Goal: Task Accomplishment & Management: Manage account settings

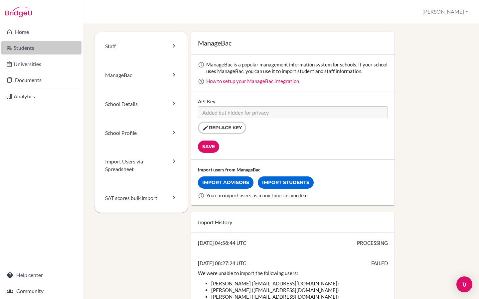
click at [30, 48] on link "Students" at bounding box center [41, 47] width 80 height 13
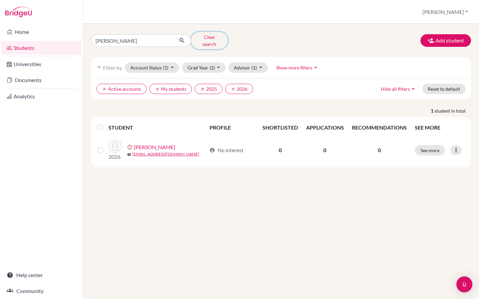
click at [205, 38] on button "Clear search" at bounding box center [209, 40] width 37 height 17
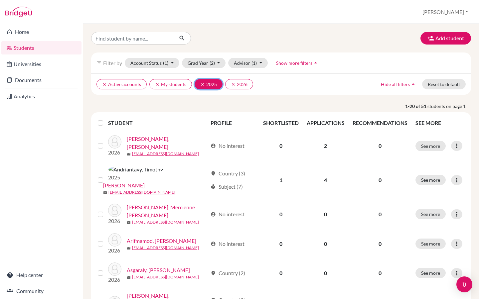
click at [201, 83] on icon "clear" at bounding box center [202, 84] width 5 height 5
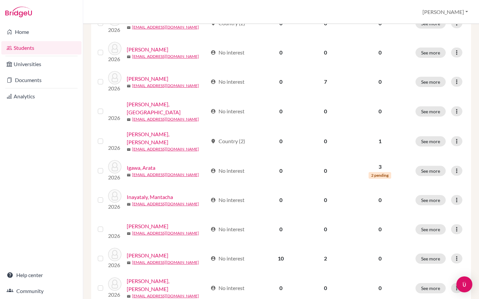
scroll to position [214, 0]
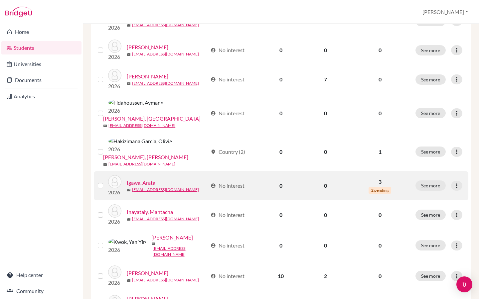
click at [106, 182] on label at bounding box center [106, 182] width 0 height 0
click at [0, 0] on input "checkbox" at bounding box center [0, 0] width 0 height 0
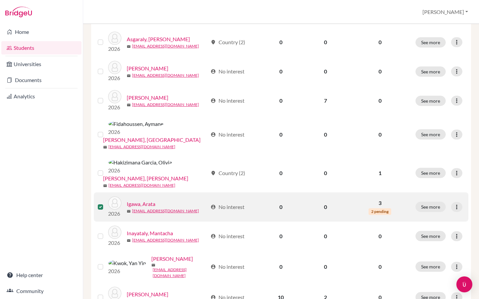
scroll to position [235, 0]
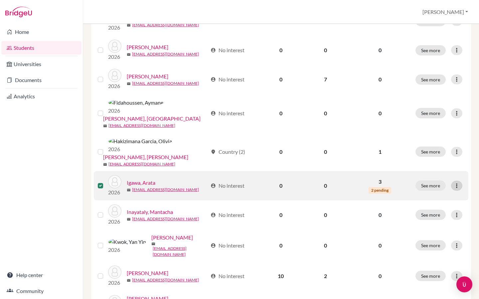
click at [457, 183] on icon at bounding box center [456, 186] width 7 height 7
click at [434, 176] on button "Edit student" at bounding box center [428, 180] width 53 height 11
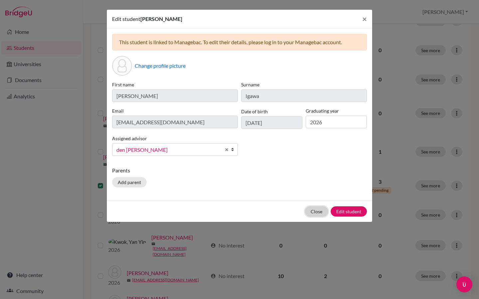
click at [315, 212] on button "Close" at bounding box center [316, 211] width 23 height 10
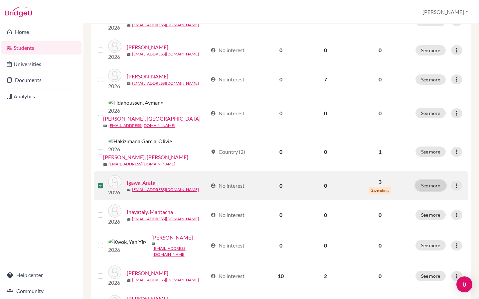
click at [433, 181] on button "See more" at bounding box center [430, 186] width 30 height 10
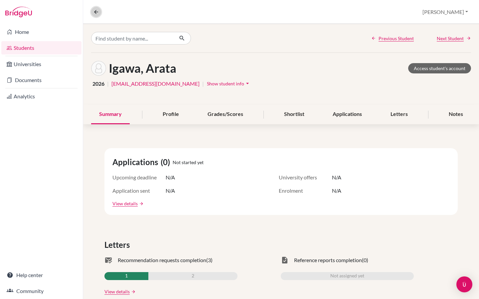
click at [95, 12] on icon at bounding box center [96, 12] width 6 height 6
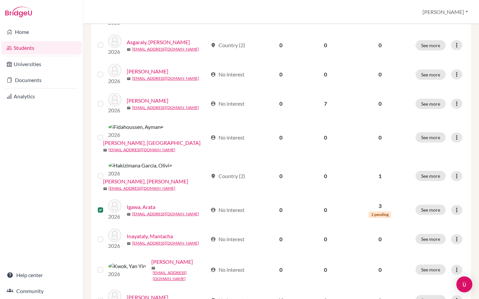
scroll to position [211, 0]
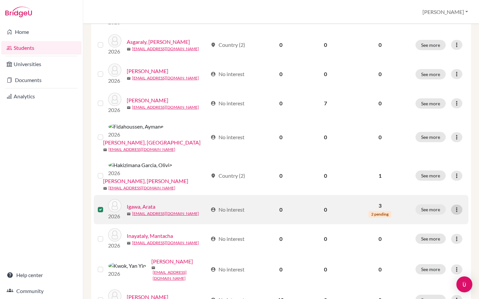
click at [457, 206] on icon at bounding box center [456, 209] width 7 height 7
click at [441, 202] on button "Edit student" at bounding box center [428, 204] width 53 height 11
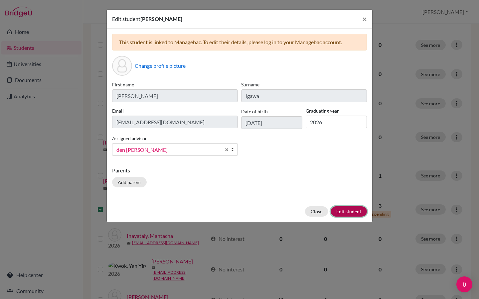
click at [352, 210] on button "Edit student" at bounding box center [348, 211] width 36 height 10
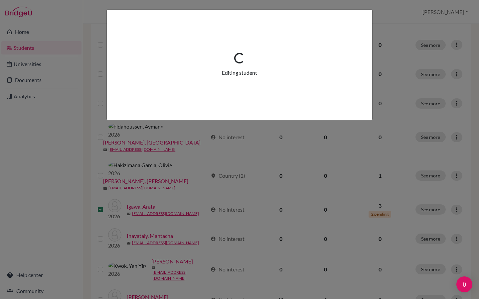
scroll to position [0, 0]
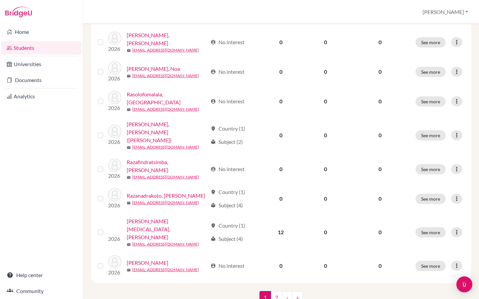
scroll to position [486, 0]
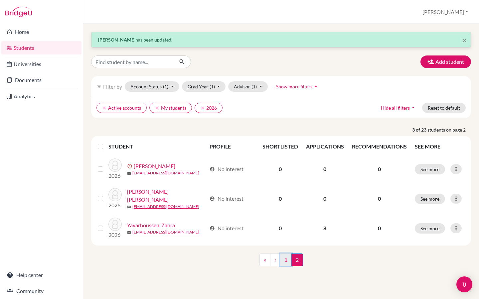
click at [286, 260] on link "1" at bounding box center [286, 260] width 12 height 13
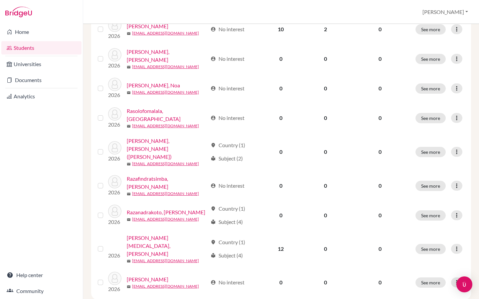
scroll to position [486, 0]
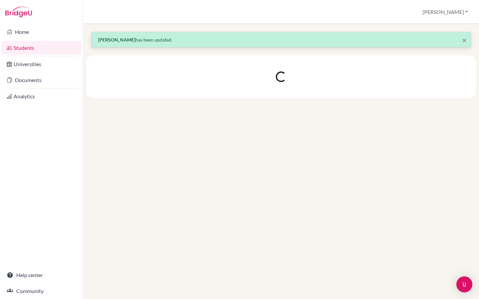
scroll to position [0, 0]
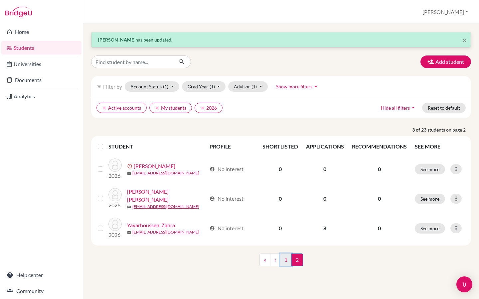
click at [287, 262] on link "1" at bounding box center [286, 260] width 12 height 13
